Goal: Task Accomplishment & Management: Complete application form

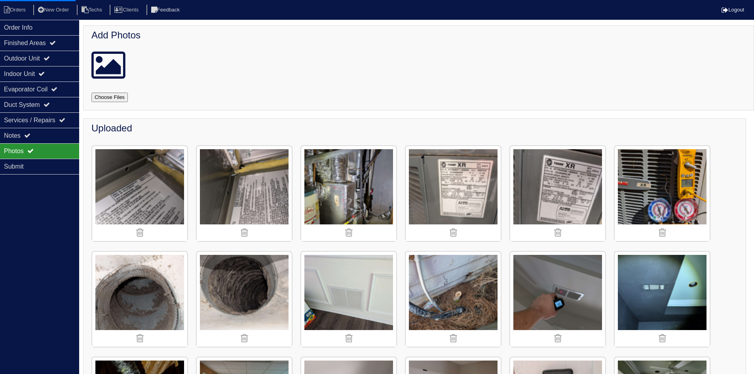
scroll to position [1359, 0]
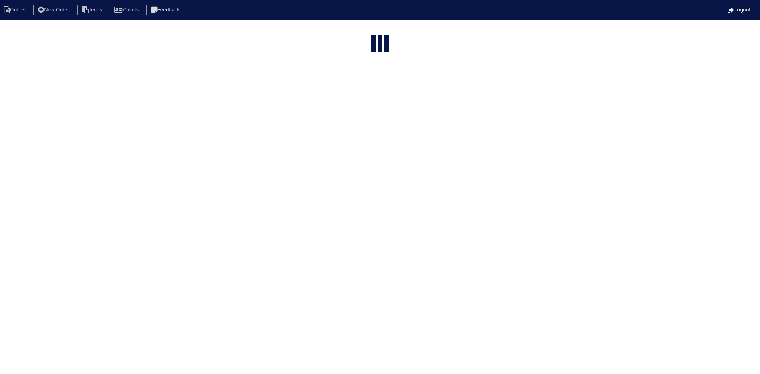
select select "15"
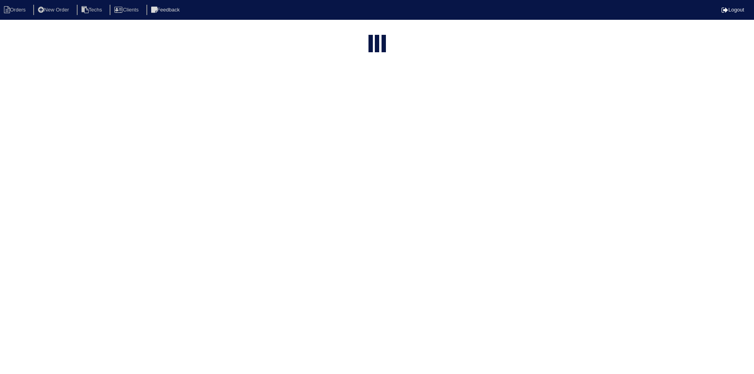
select select "field complete"
select select "need to quote"
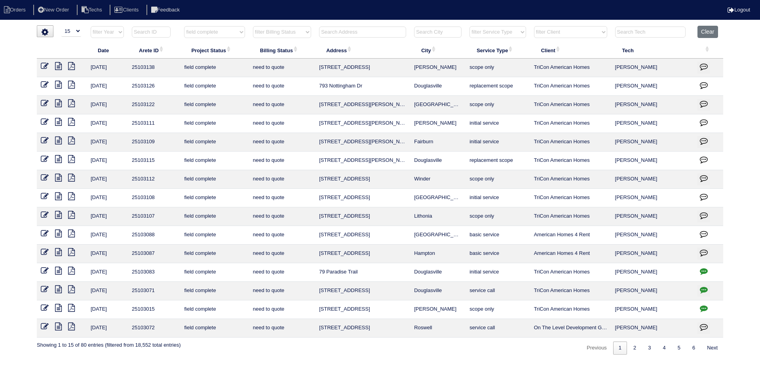
click at [702, 216] on icon "button" at bounding box center [704, 215] width 8 height 8
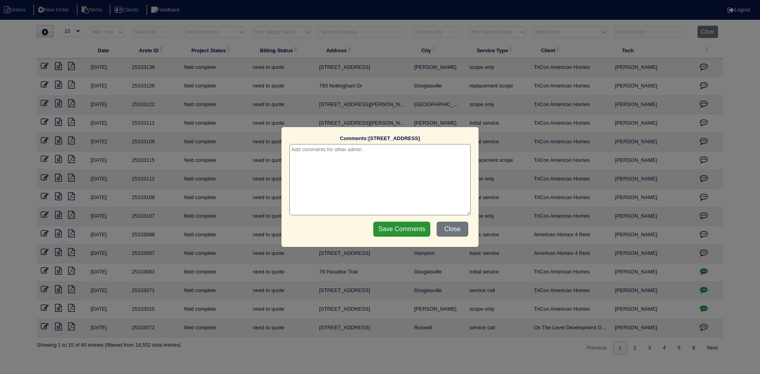
click at [325, 161] on textarea at bounding box center [379, 179] width 181 height 71
type textarea "8/26/25 - how to quote - texted Dan - rk"
click at [406, 223] on input "Save Comments" at bounding box center [401, 229] width 57 height 15
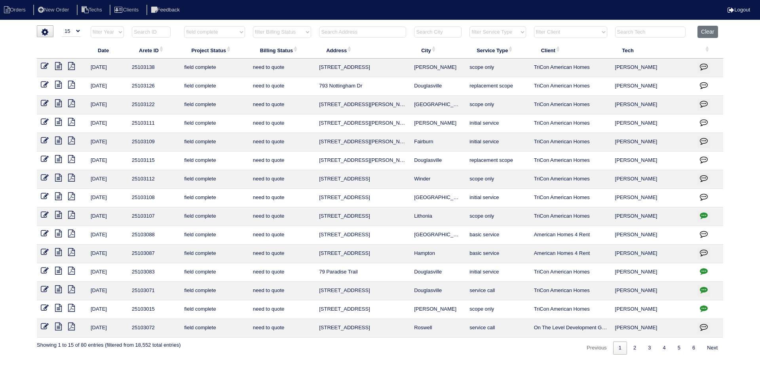
click at [57, 196] on icon at bounding box center [58, 196] width 7 height 8
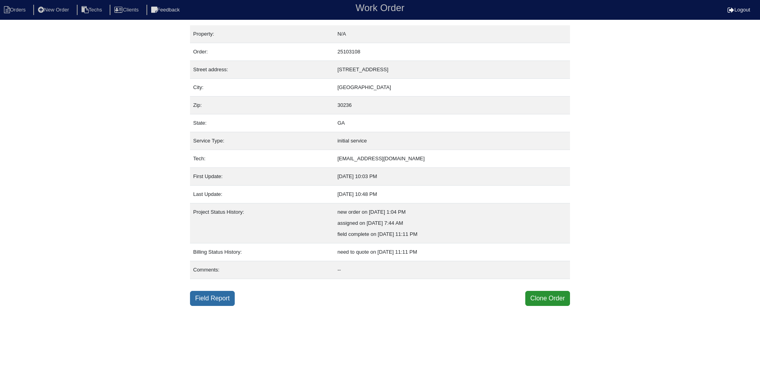
click at [196, 300] on link "Field Report" at bounding box center [212, 298] width 45 height 15
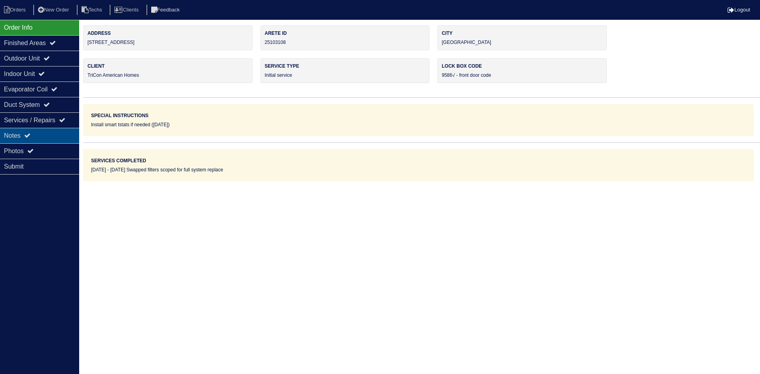
click at [53, 131] on div "Notes" at bounding box center [39, 135] width 79 height 15
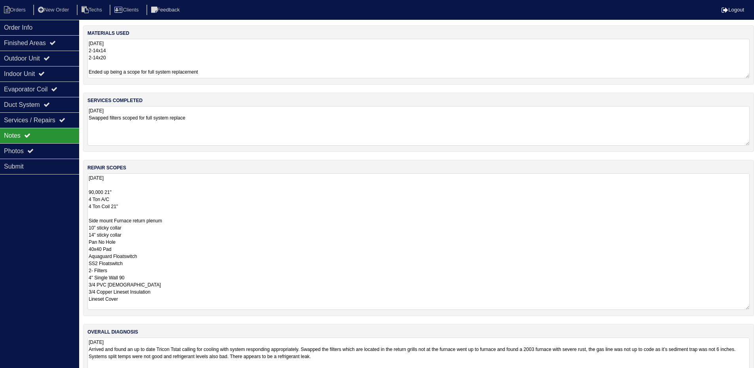
drag, startPoint x: 753, startPoint y: 210, endPoint x: 760, endPoint y: 307, distance: 97.2
click at [754, 307] on html "Orders New Order Techs Clients Feedback Logout Orders New Order Users Clients M…" at bounding box center [377, 196] width 754 height 392
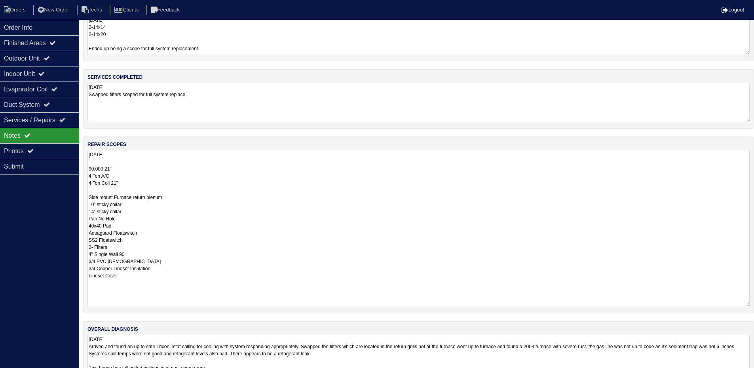
drag, startPoint x: 748, startPoint y: 283, endPoint x: 745, endPoint y: 304, distance: 20.8
click at [745, 304] on textarea "8.25.25 90,000 21" 4 Ton A/C 4 Ton Coil 21" Side mount Furnace return plenum 10…" at bounding box center [418, 228] width 662 height 157
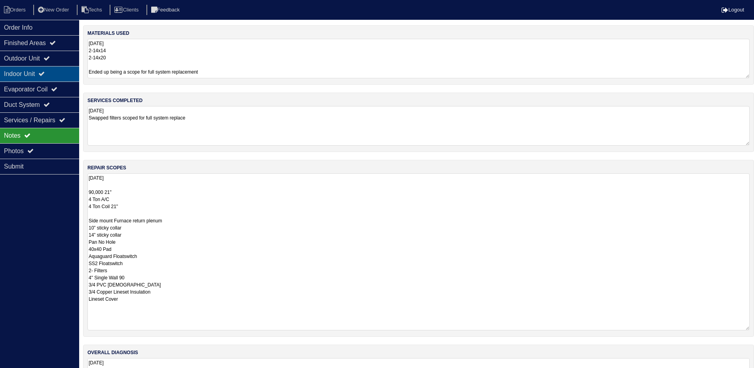
click at [39, 75] on div "Indoor Unit" at bounding box center [39, 73] width 79 height 15
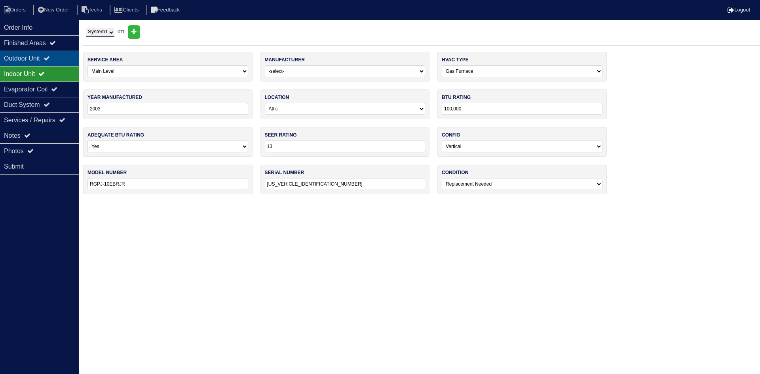
click at [40, 59] on div "Outdoor Unit" at bounding box center [39, 58] width 79 height 15
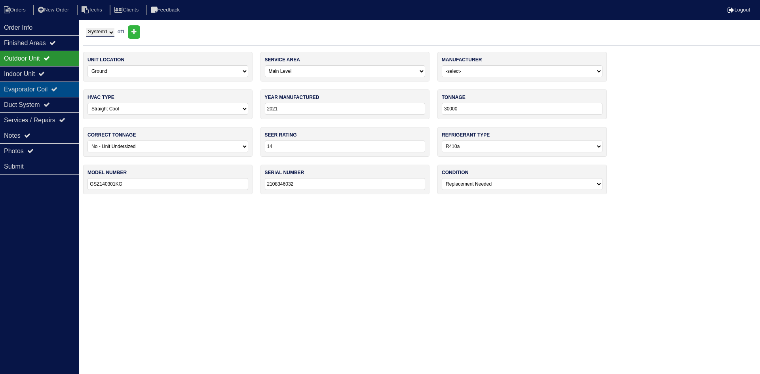
click at [55, 91] on div "Evaporator Coil" at bounding box center [39, 89] width 79 height 15
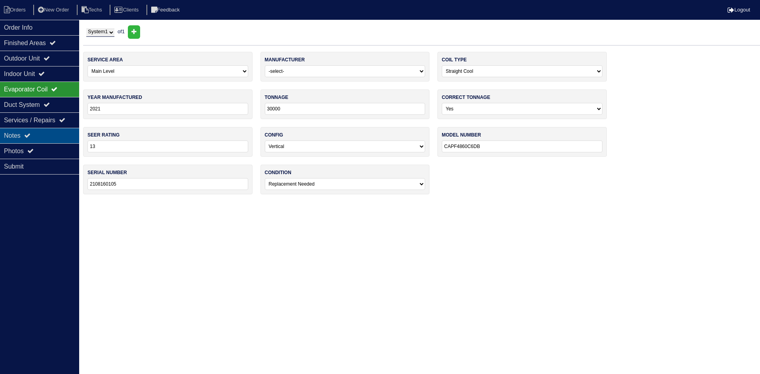
click at [32, 130] on div "Notes" at bounding box center [39, 135] width 79 height 15
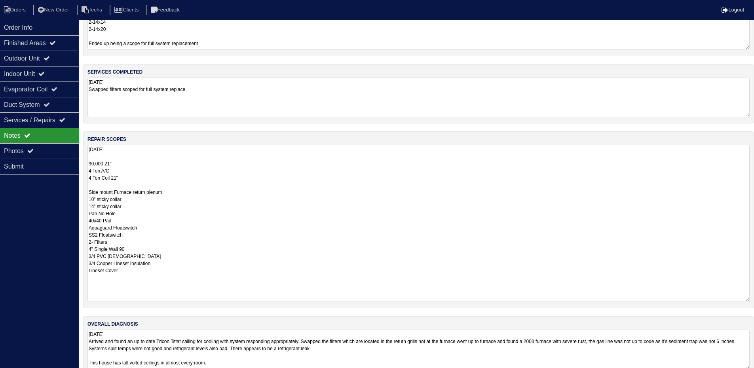
scroll to position [44, 0]
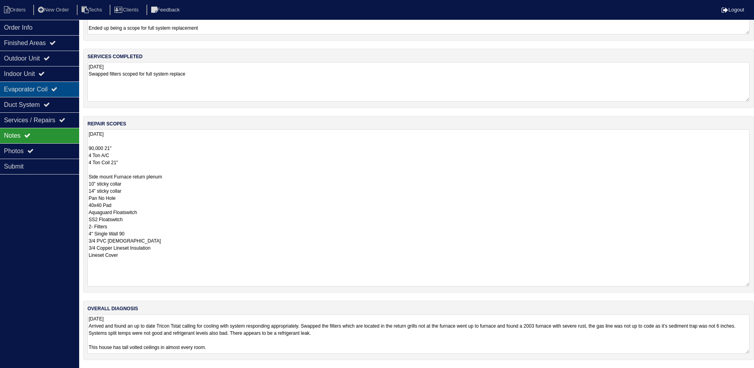
click at [42, 87] on div "Evaporator Coil" at bounding box center [39, 89] width 79 height 15
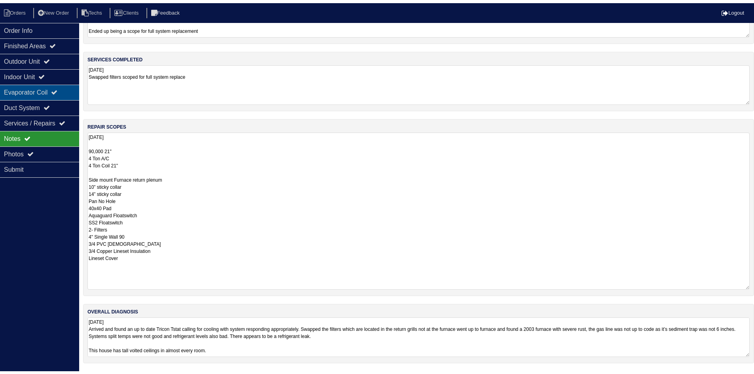
scroll to position [0, 0]
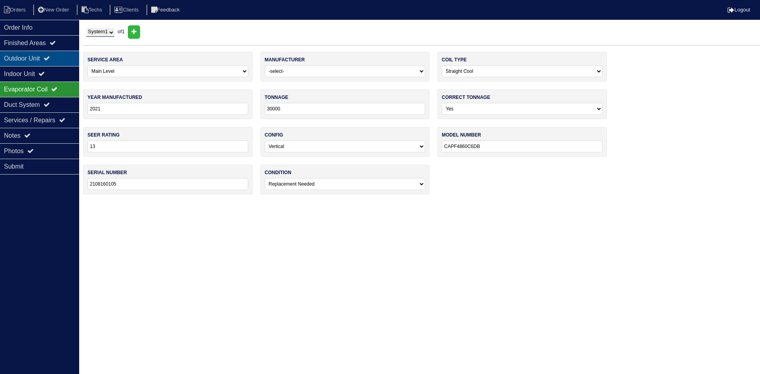
click at [57, 58] on div "Outdoor Unit" at bounding box center [39, 58] width 79 height 15
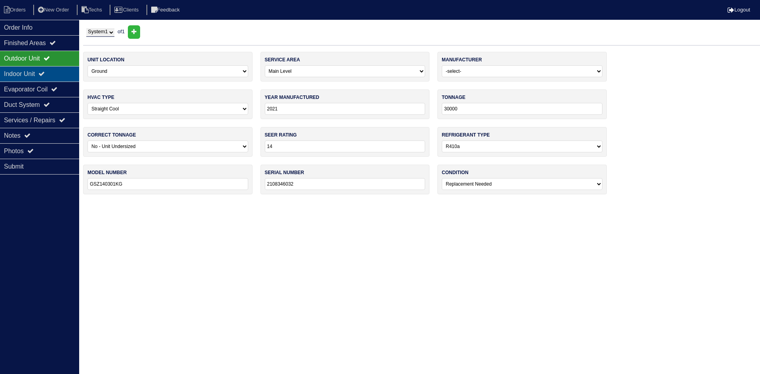
click at [54, 73] on div "Indoor Unit" at bounding box center [39, 73] width 79 height 15
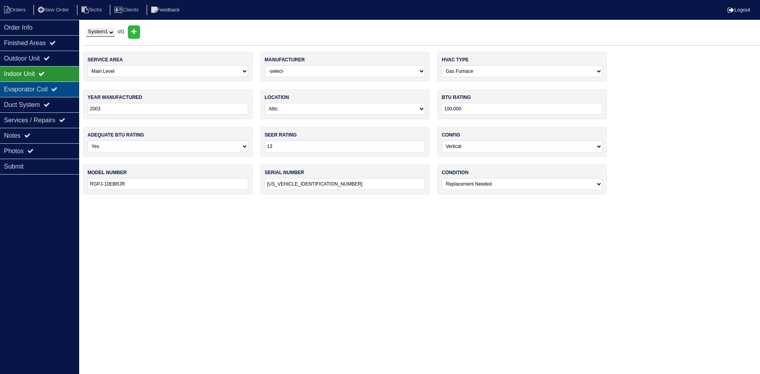
click at [43, 91] on div "Evaporator Coil" at bounding box center [39, 89] width 79 height 15
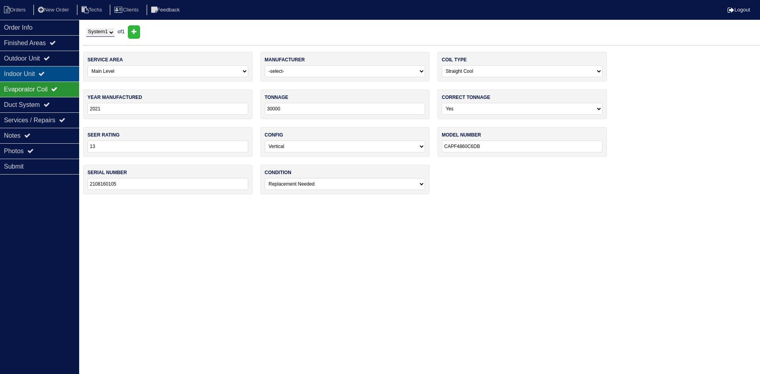
click at [44, 74] on div "Indoor Unit" at bounding box center [39, 73] width 79 height 15
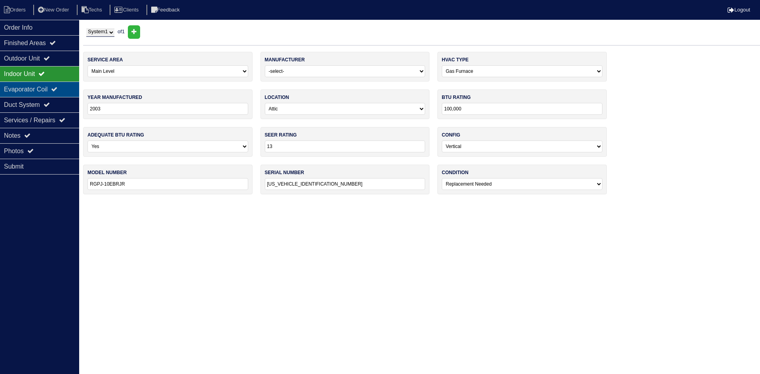
click at [42, 89] on div "Evaporator Coil" at bounding box center [39, 89] width 79 height 15
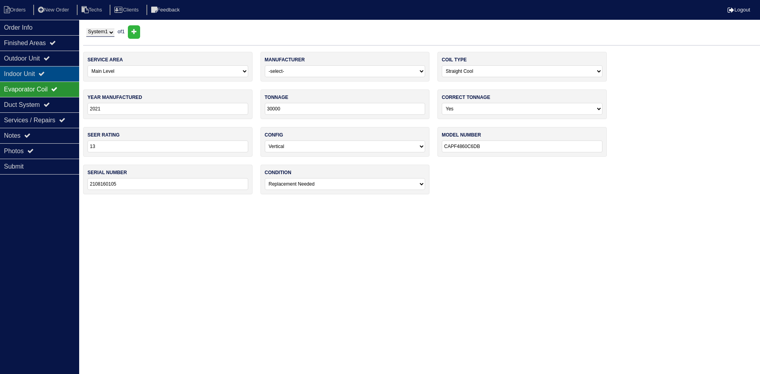
click at [63, 75] on div "Indoor Unit" at bounding box center [39, 73] width 79 height 15
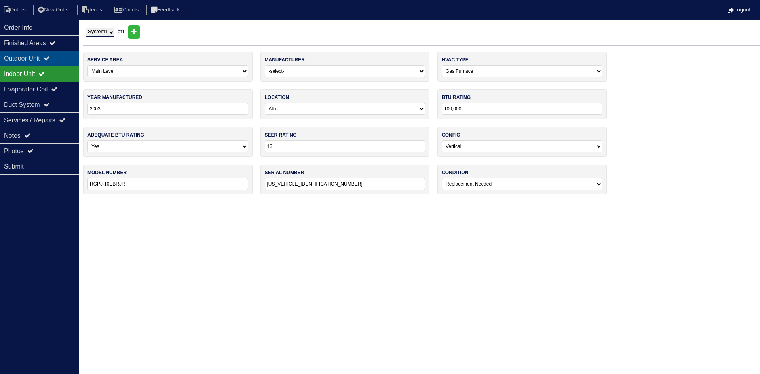
click at [59, 56] on div "Outdoor Unit" at bounding box center [39, 58] width 79 height 15
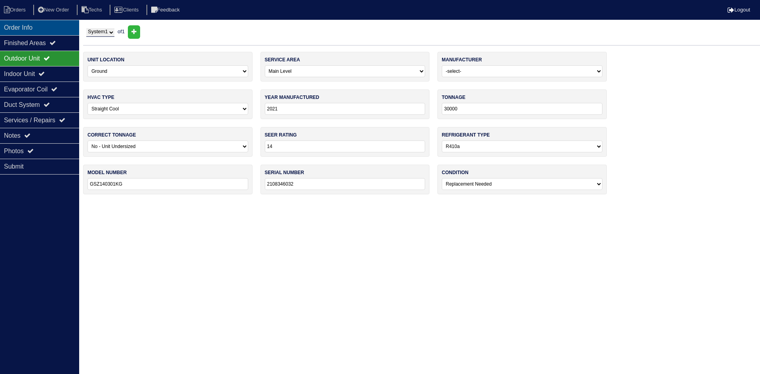
click at [19, 25] on div "Order Info" at bounding box center [39, 27] width 79 height 15
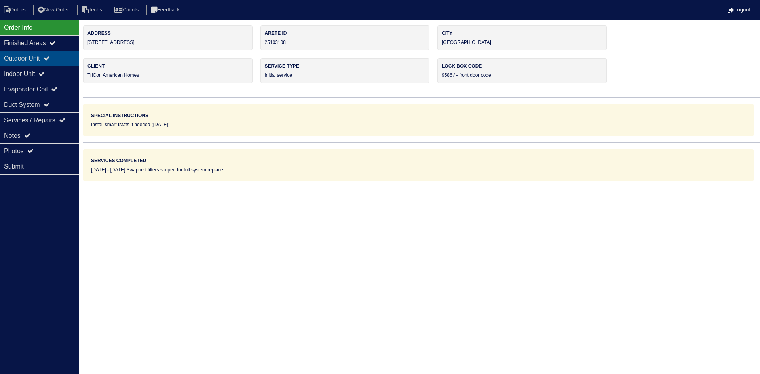
drag, startPoint x: 52, startPoint y: 57, endPoint x: 63, endPoint y: 53, distance: 11.5
click at [50, 55] on icon at bounding box center [47, 58] width 6 height 6
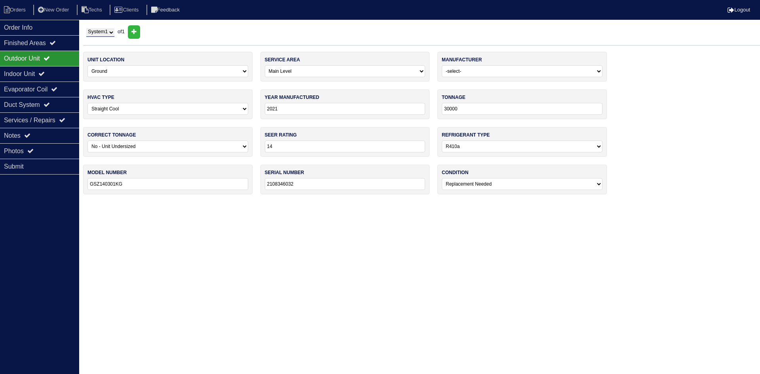
click at [244, 108] on select "-select- Straight Cool Heat Pump Other" at bounding box center [167, 109] width 161 height 12
select select "1"
click at [87, 103] on select "-select- Straight Cool Heat Pump Other" at bounding box center [167, 109] width 161 height 12
click at [46, 87] on div "Evaporator Coil" at bounding box center [39, 89] width 79 height 15
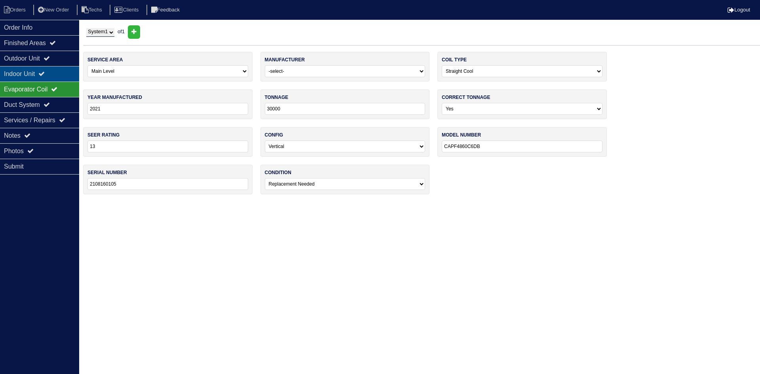
click at [69, 74] on div "Indoor Unit" at bounding box center [39, 73] width 79 height 15
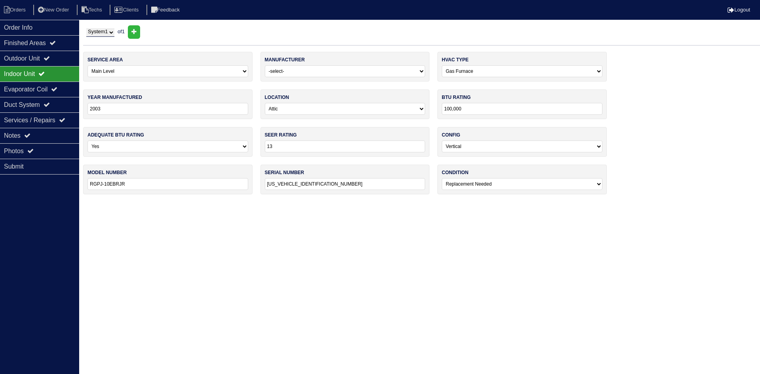
drag, startPoint x: 129, startPoint y: 184, endPoint x: 89, endPoint y: 181, distance: 39.7
click at [89, 181] on input "RGPJ-10EBRJR" at bounding box center [167, 184] width 161 height 12
drag, startPoint x: 44, startPoint y: 87, endPoint x: 48, endPoint y: 68, distance: 19.0
click at [46, 86] on div "Evaporator Coil" at bounding box center [39, 89] width 79 height 15
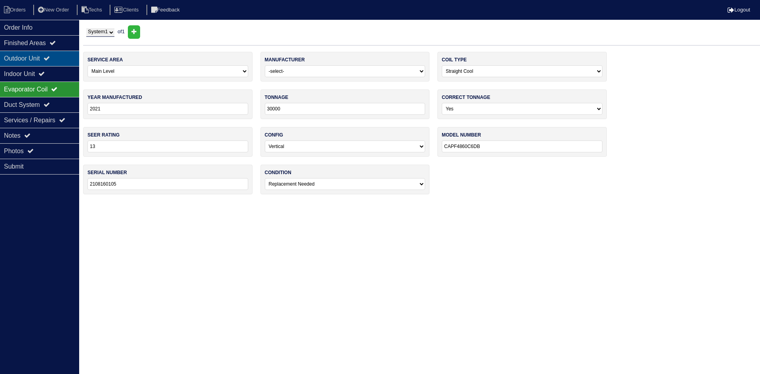
click at [50, 55] on icon at bounding box center [47, 58] width 6 height 6
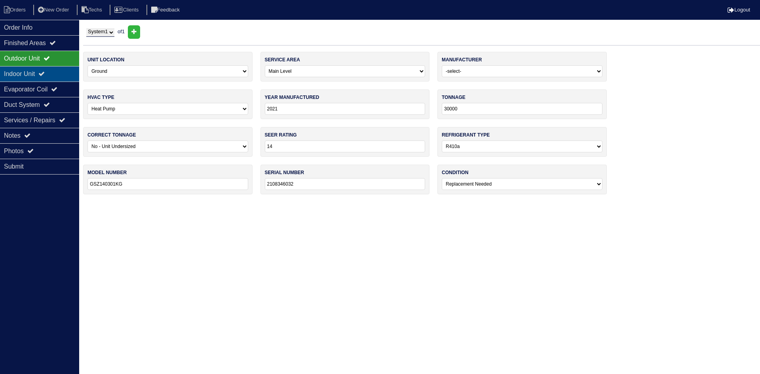
click at [51, 74] on div "Indoor Unit" at bounding box center [39, 73] width 79 height 15
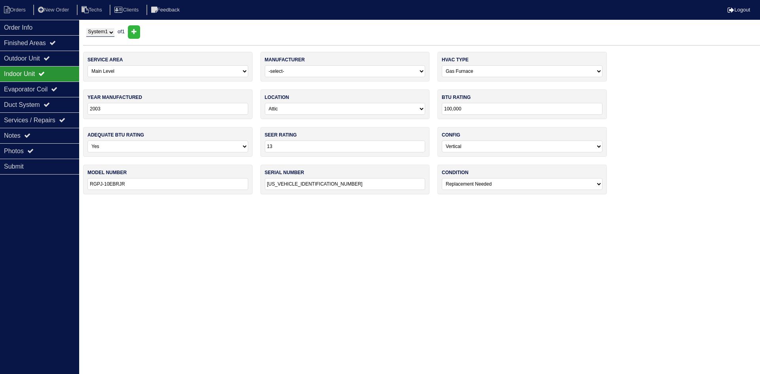
click at [334, 70] on select "-select- ADP Air Quest Air Temp Aire-Flo AirEase Airquest Airtemp Allstyle Aspe…" at bounding box center [345, 71] width 161 height 12
click at [335, 70] on select "-select- ADP Air Quest Air Temp Aire-Flo AirEase Airquest Airtemp Allstyle Aspe…" at bounding box center [345, 71] width 161 height 12
select select "Rheem"
click at [280, 202] on html "Orders New Order Techs Clients Feedback Logout Orders New Order Users Clients M…" at bounding box center [380, 101] width 760 height 202
click at [53, 88] on div "Evaporator Coil" at bounding box center [39, 89] width 79 height 15
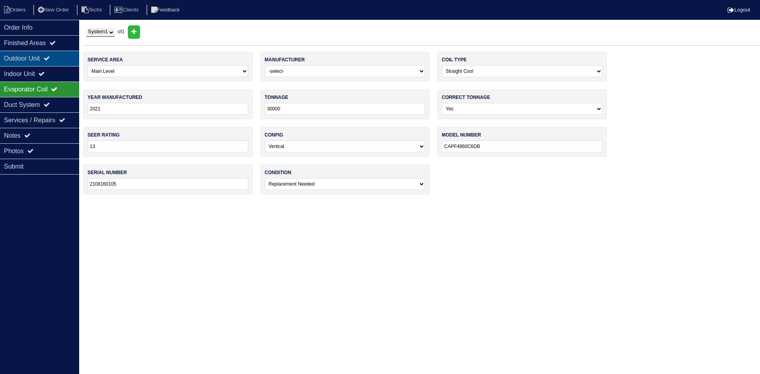
click at [68, 57] on div "Outdoor Unit" at bounding box center [39, 58] width 79 height 15
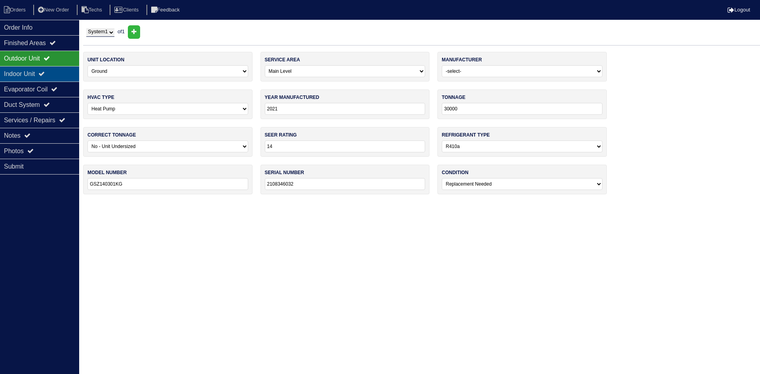
click at [57, 73] on div "Indoor Unit" at bounding box center [39, 73] width 79 height 15
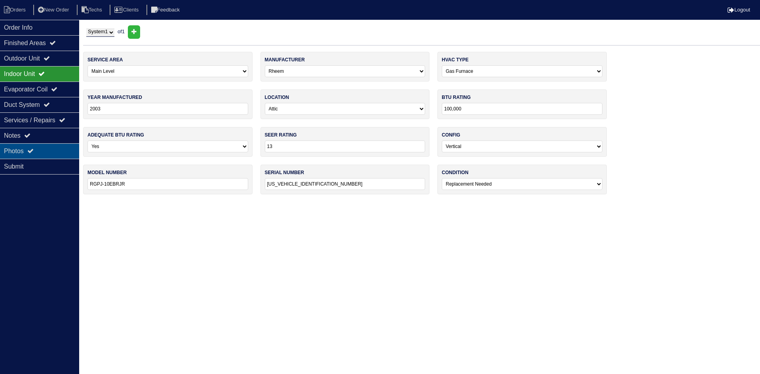
click at [45, 147] on div "Photos" at bounding box center [39, 150] width 79 height 15
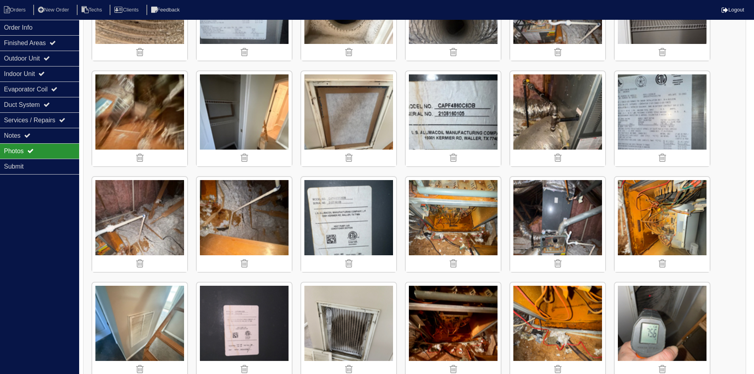
scroll to position [871, 0]
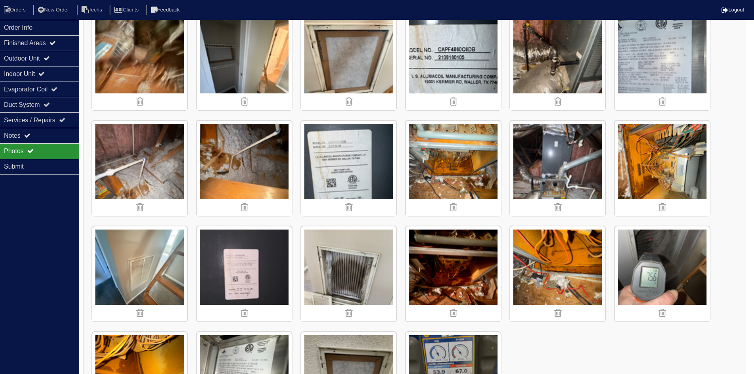
click at [452, 156] on img at bounding box center [453, 168] width 95 height 95
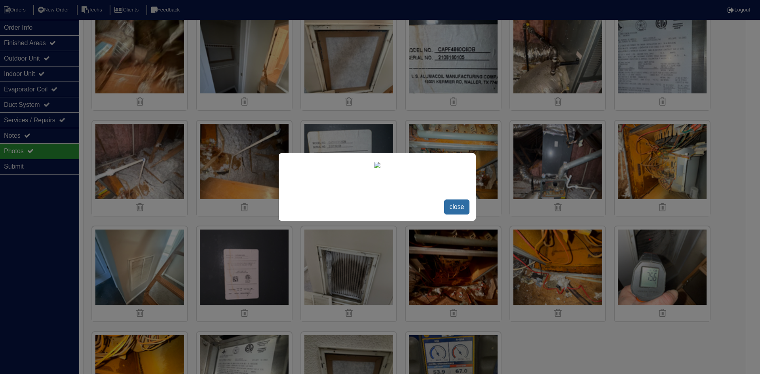
click at [460, 207] on span "close" at bounding box center [456, 207] width 25 height 15
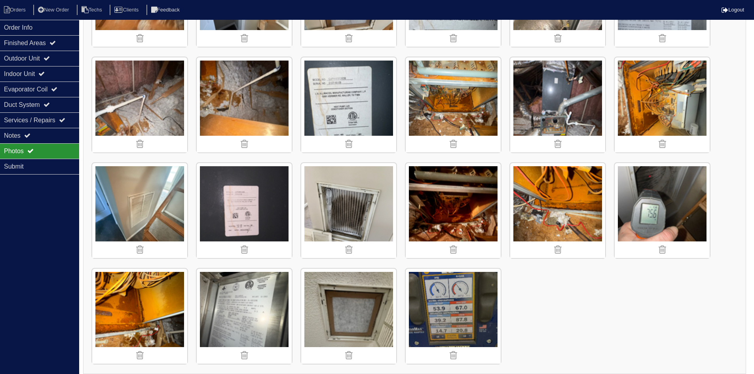
scroll to position [938, 0]
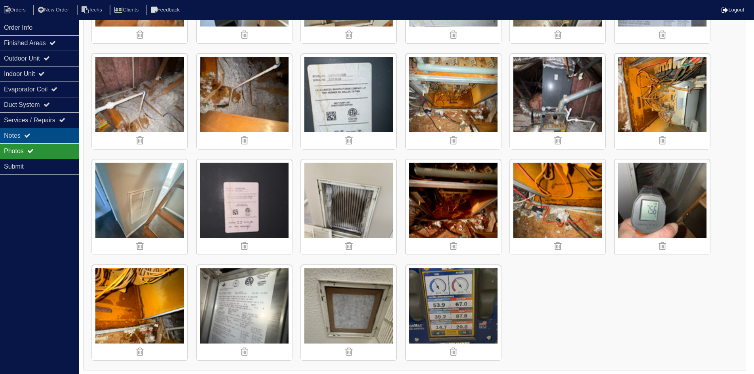
click at [25, 132] on div "Notes" at bounding box center [39, 135] width 79 height 15
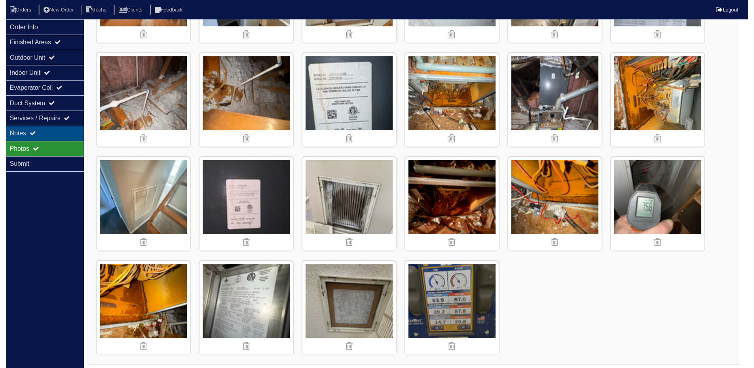
scroll to position [44, 0]
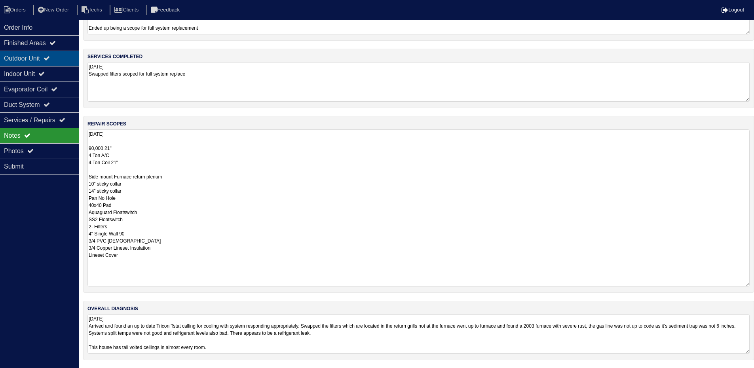
click at [62, 57] on div "Outdoor Unit" at bounding box center [39, 58] width 79 height 15
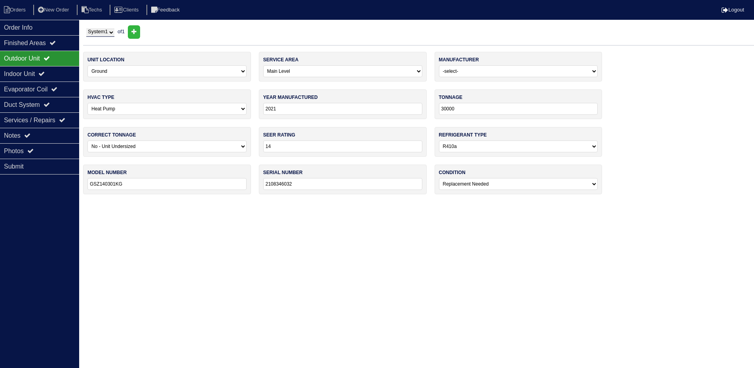
scroll to position [0, 0]
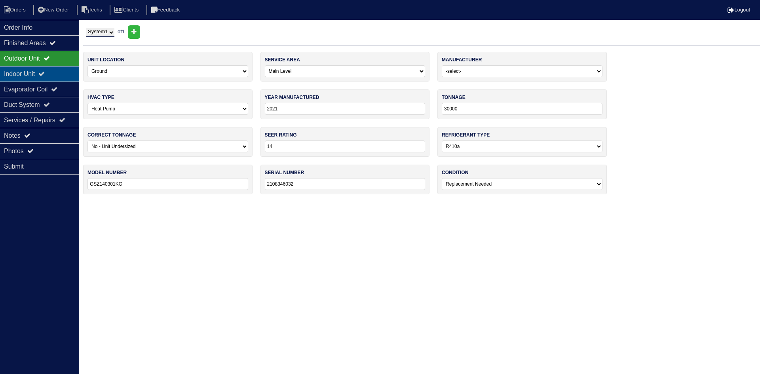
click at [51, 73] on div "Indoor Unit" at bounding box center [39, 73] width 79 height 15
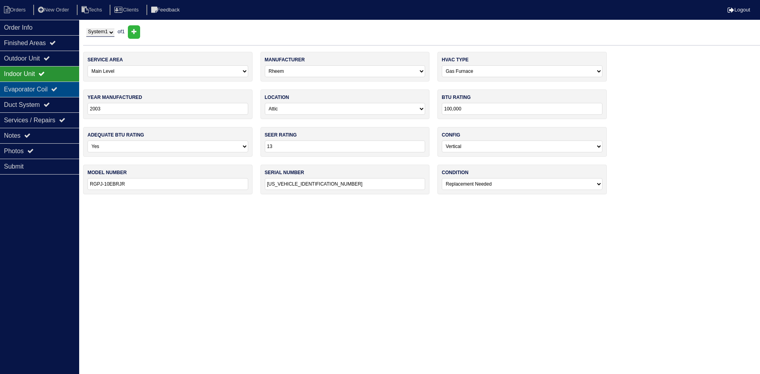
click at [39, 89] on div "Evaporator Coil" at bounding box center [39, 89] width 79 height 15
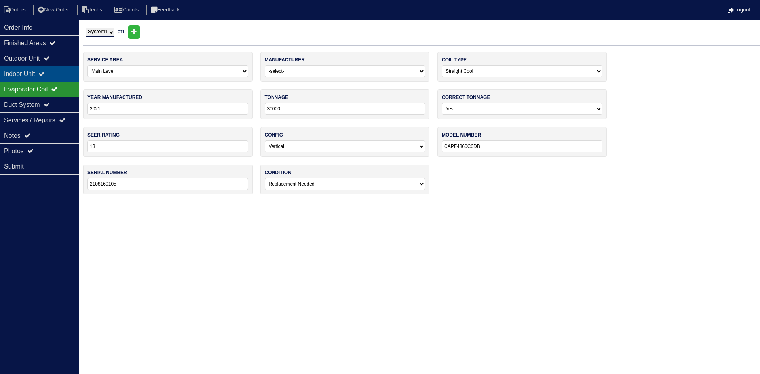
click at [45, 72] on icon at bounding box center [41, 73] width 6 height 6
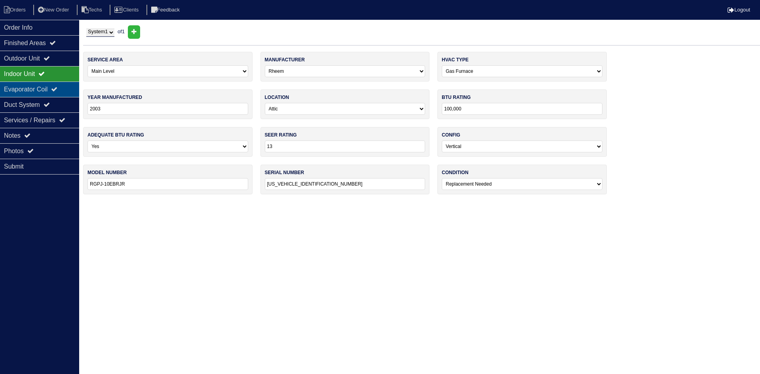
click at [51, 94] on div "Evaporator Coil" at bounding box center [39, 89] width 79 height 15
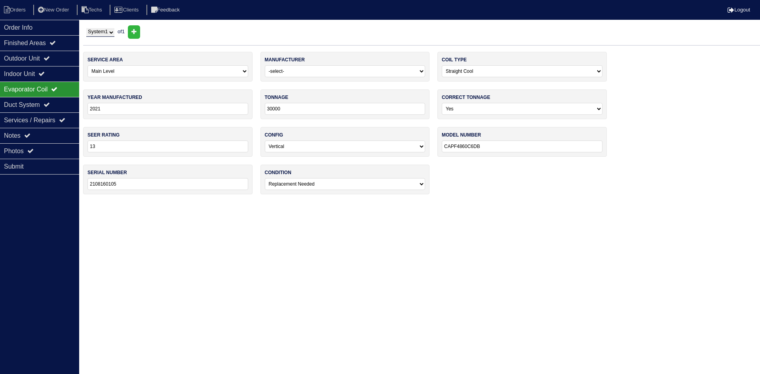
drag, startPoint x: 287, startPoint y: 108, endPoint x: 264, endPoint y: 108, distance: 23.0
click at [265, 108] on input "30000" at bounding box center [345, 109] width 161 height 12
type input "48"
click at [286, 202] on html "Orders New Order Techs Clients Feedback Logout Orders New Order Users Clients M…" at bounding box center [380, 101] width 760 height 202
click at [38, 131] on div "Notes" at bounding box center [39, 135] width 79 height 15
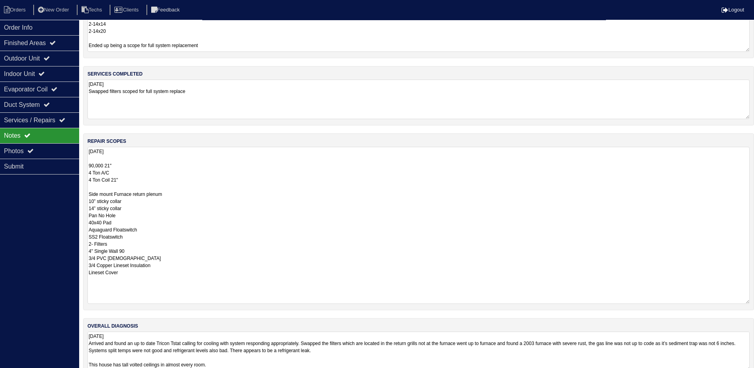
scroll to position [40, 0]
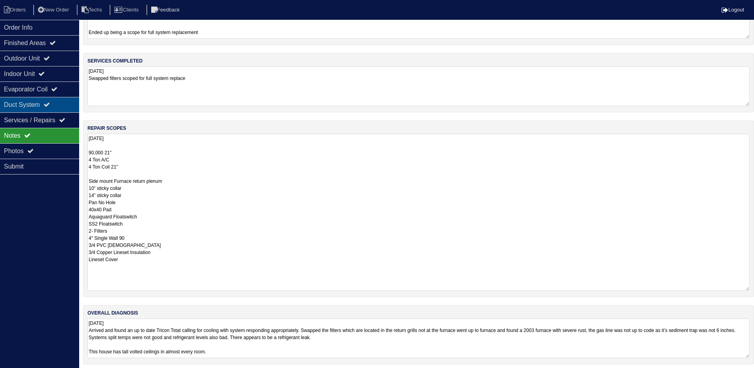
click at [28, 104] on div "Duct System" at bounding box center [39, 104] width 79 height 15
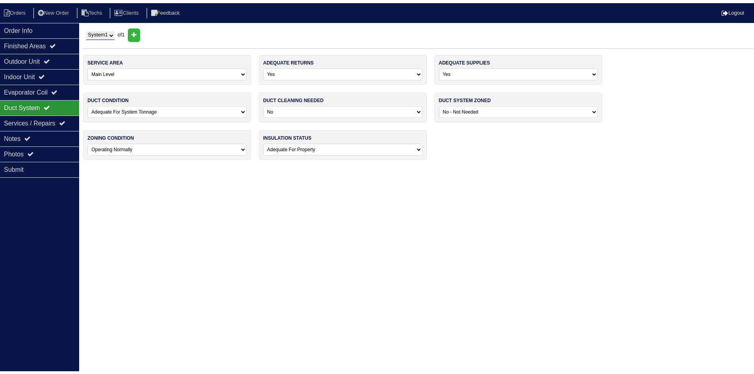
scroll to position [0, 0]
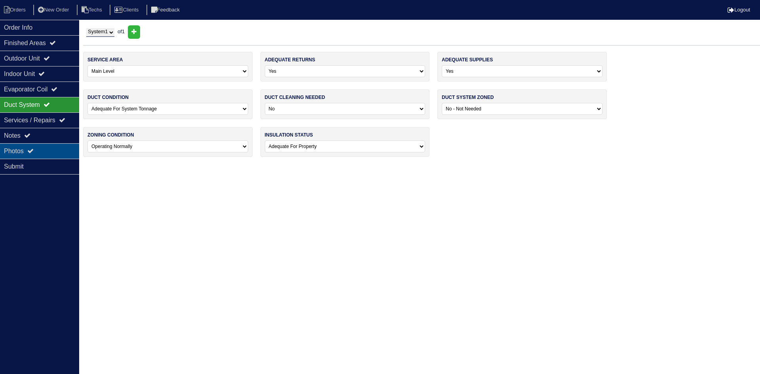
click at [41, 151] on div "Photos" at bounding box center [39, 150] width 79 height 15
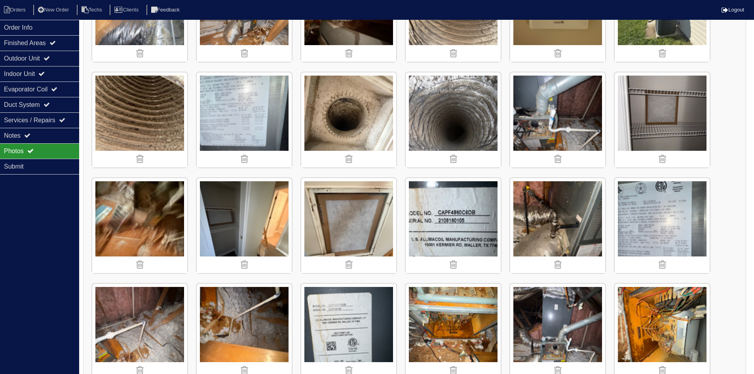
scroll to position [752, 0]
